Goal: Information Seeking & Learning: Check status

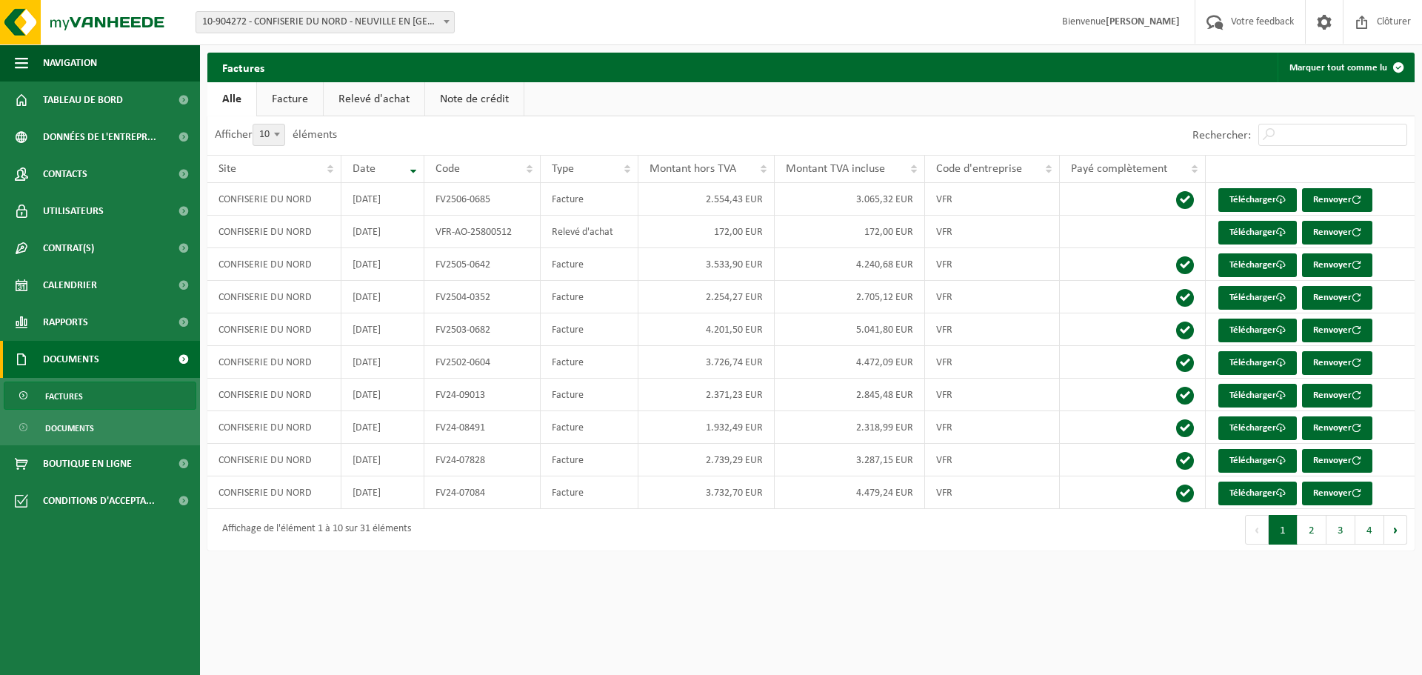
click at [335, 589] on html "Site: 10-904272 - CONFISERIE DU NORD - NEUVILLE EN FERRAIN 10-904272 - CONFISER…" at bounding box center [711, 337] width 1422 height 675
click at [238, 563] on div "Navigation Votre feedback Clôturer Tableau de bord Données de l'entrepr... Cont…" at bounding box center [711, 282] width 1422 height 565
